Goal: Obtain resource: Download file/media

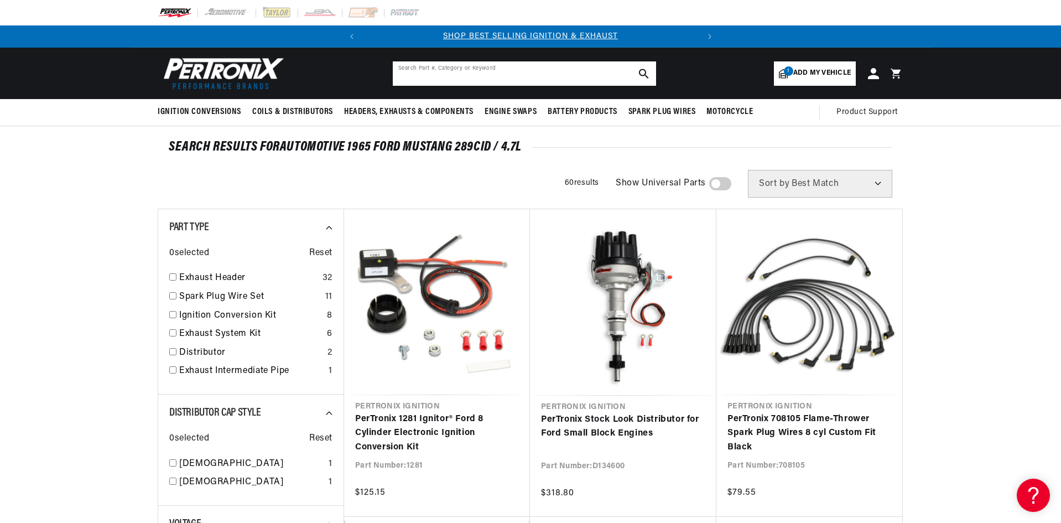
click at [541, 72] on input "text" at bounding box center [524, 73] width 263 height 24
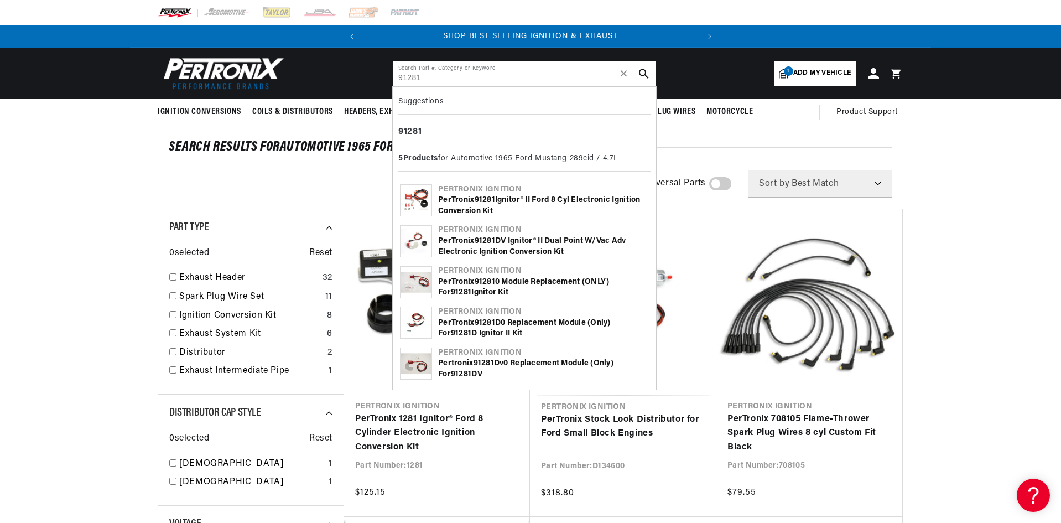
type input "91281"
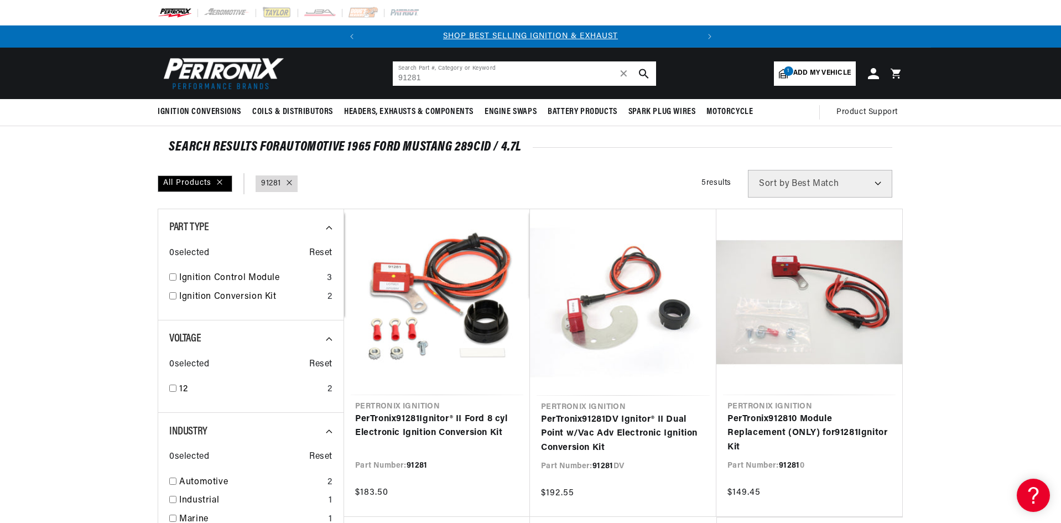
scroll to position [0, 335]
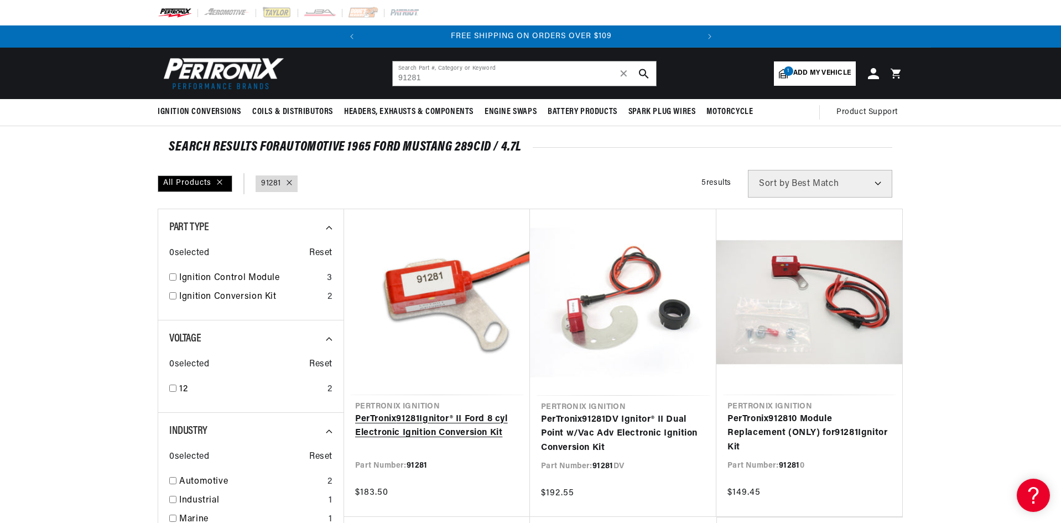
click at [470, 412] on link "PerTronix 91281 Ignitor® II Ford 8 cyl Electronic Ignition Conversion Kit" at bounding box center [437, 426] width 164 height 28
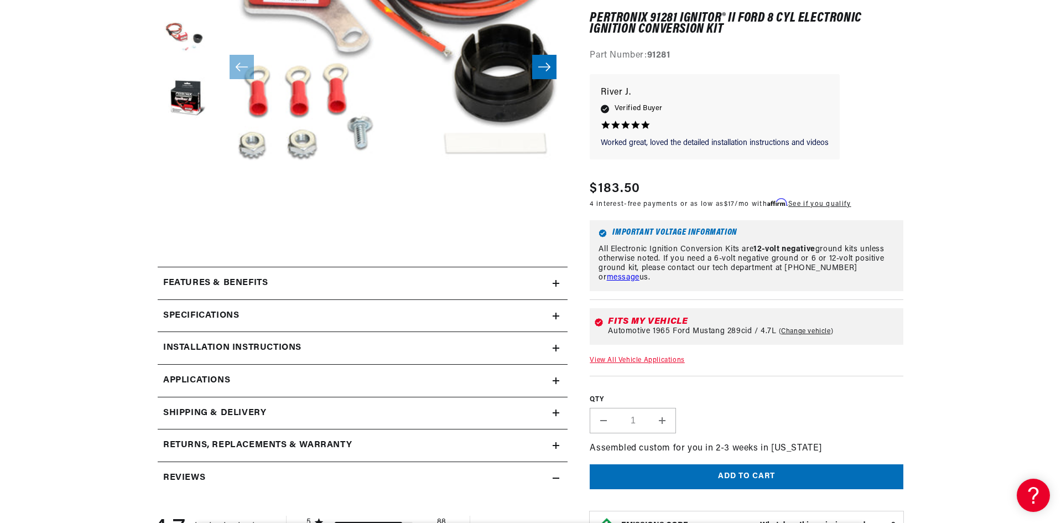
scroll to position [415, 0]
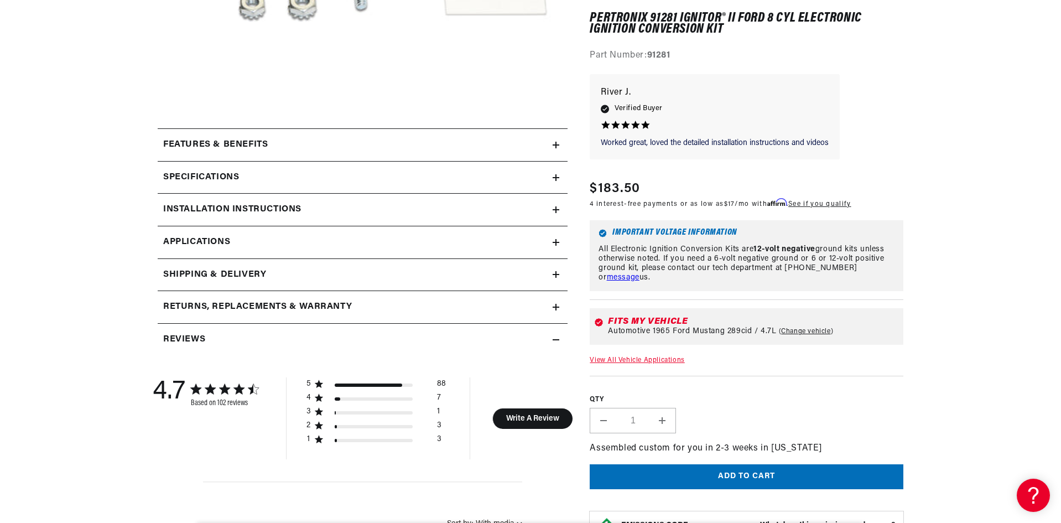
click at [207, 204] on h2 "Installation instructions" at bounding box center [232, 209] width 138 height 14
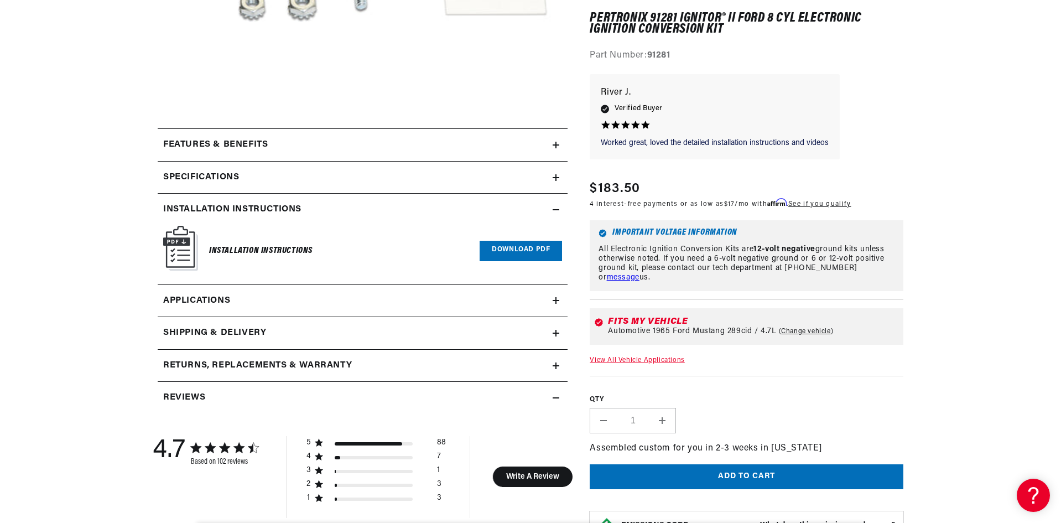
scroll to position [0, 335]
click at [518, 248] on link "Download PDF" at bounding box center [521, 251] width 82 height 20
